Goal: Information Seeking & Learning: Learn about a topic

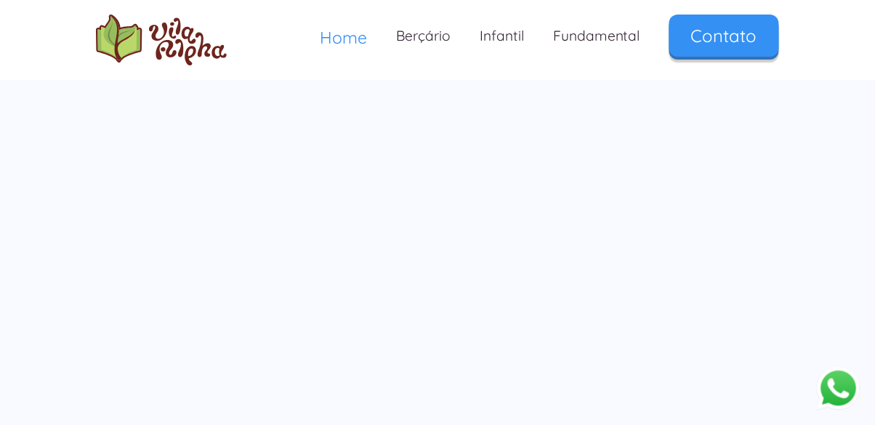
scroll to position [2414, 0]
click at [869, 186] on div "Faça um tour virtual na nossa escola Toque nas setas para explorar um pouco da …" at bounding box center [437, 197] width 875 height 526
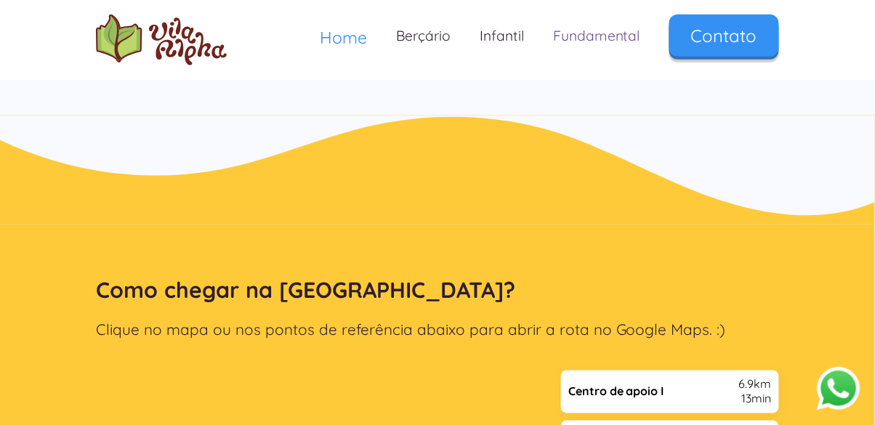
click at [615, 39] on link "Fundamental" at bounding box center [597, 36] width 116 height 43
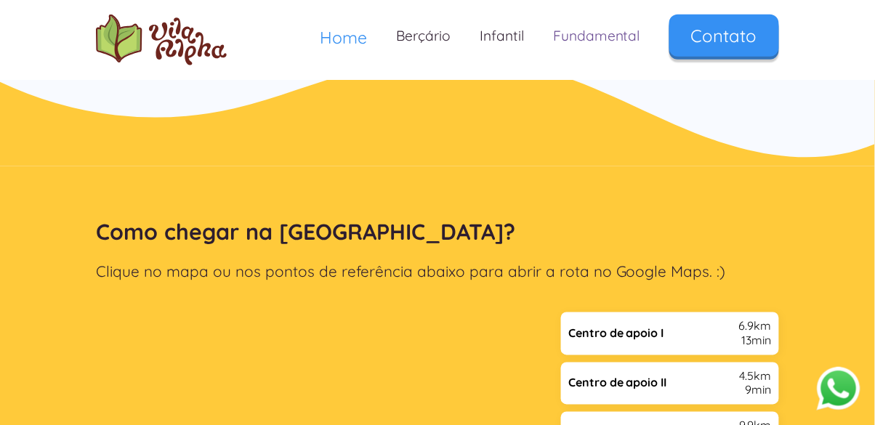
scroll to position [2828, 0]
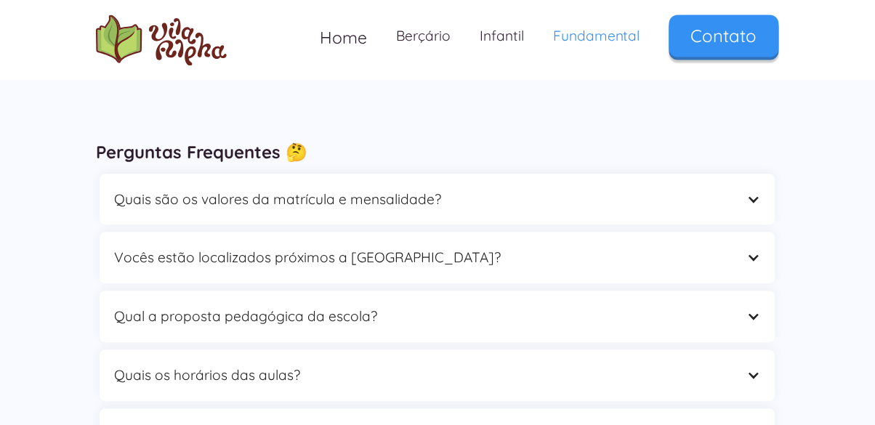
scroll to position [4340, 0]
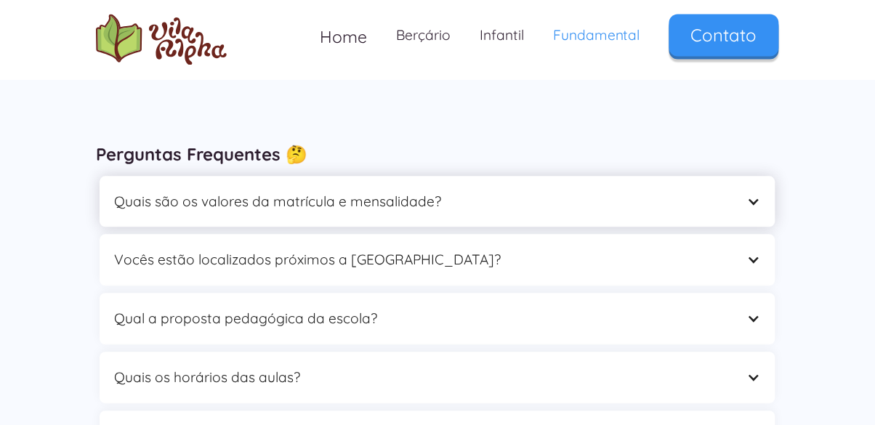
click at [757, 196] on div at bounding box center [754, 203] width 14 height 14
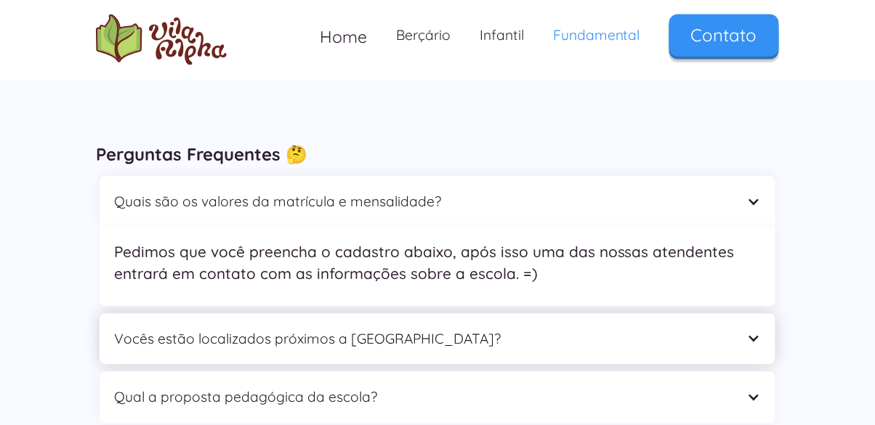
click at [756, 326] on div "Vocês estão localizados próximos a [GEOGRAPHIC_DATA]?" at bounding box center [438, 340] width 676 height 52
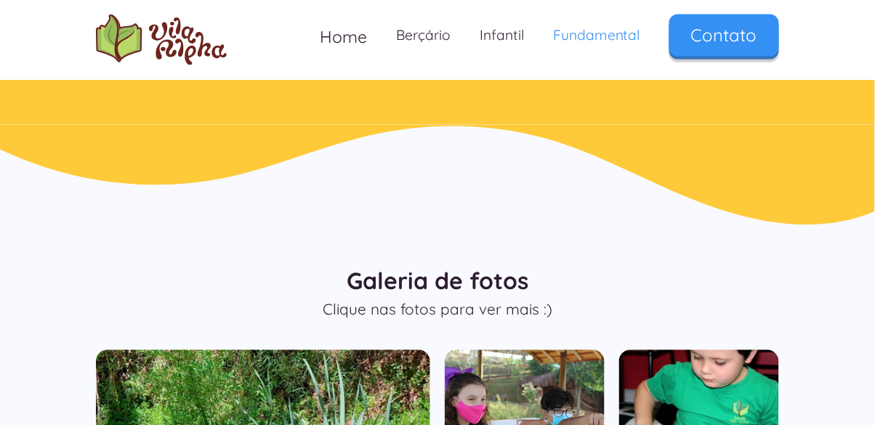
scroll to position [0, 0]
